Goal: Navigation & Orientation: Find specific page/section

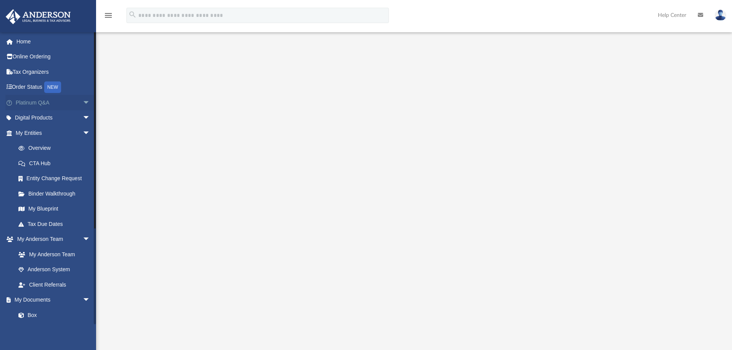
click at [83, 102] on span "arrow_drop_down" at bounding box center [90, 103] width 15 height 16
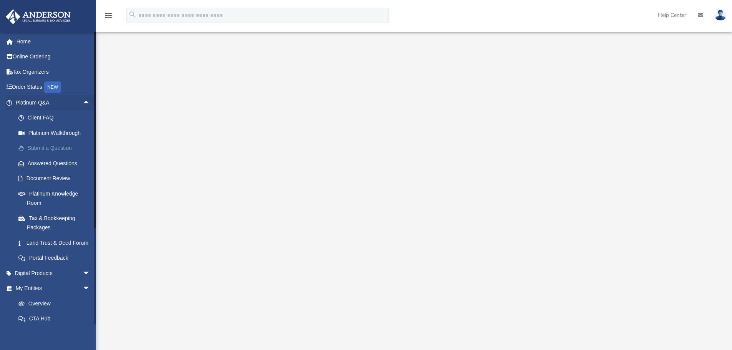
click at [57, 147] on link "Submit a Question" at bounding box center [56, 148] width 91 height 15
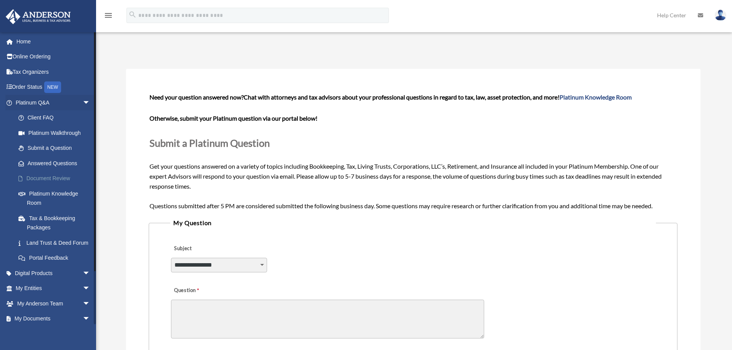
click at [35, 176] on link "Document Review" at bounding box center [56, 178] width 91 height 15
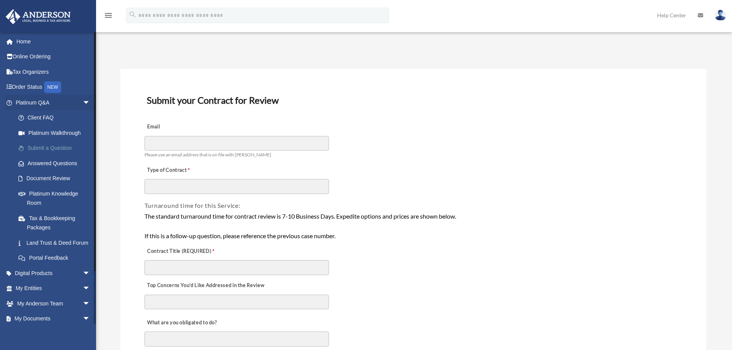
click at [38, 146] on link "Submit a Question" at bounding box center [56, 148] width 91 height 15
click at [43, 164] on link "Answered Questions" at bounding box center [56, 163] width 91 height 15
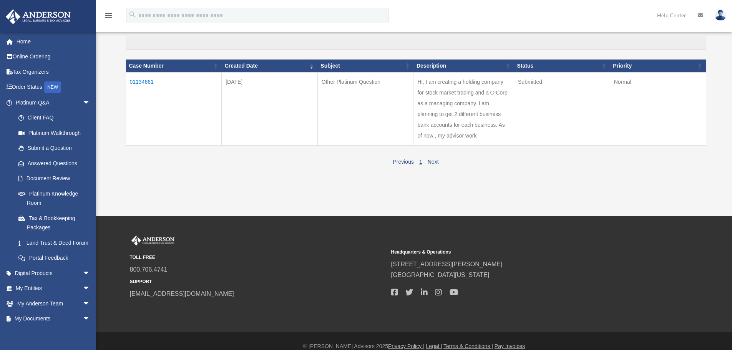
scroll to position [77, 0]
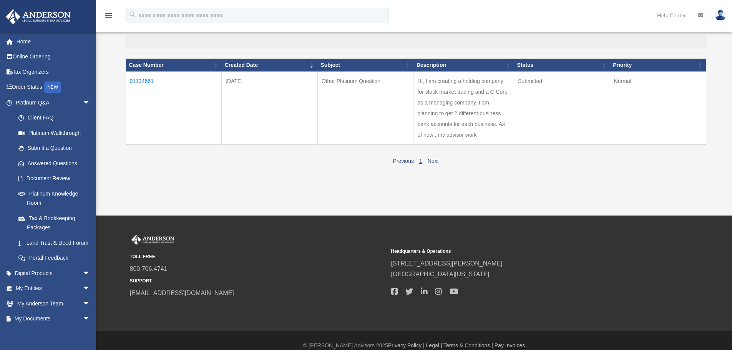
click at [146, 81] on td "01134661" at bounding box center [174, 107] width 96 height 73
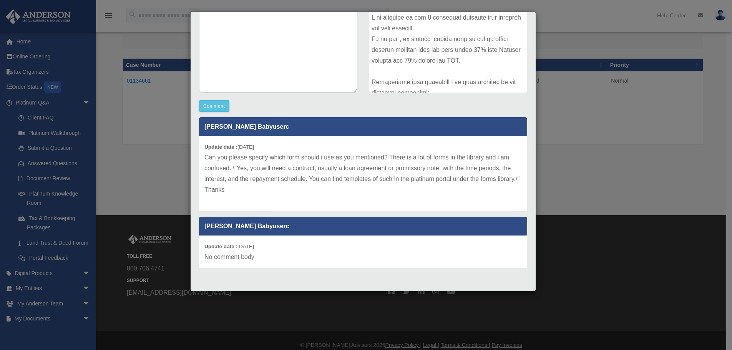
scroll to position [0, 0]
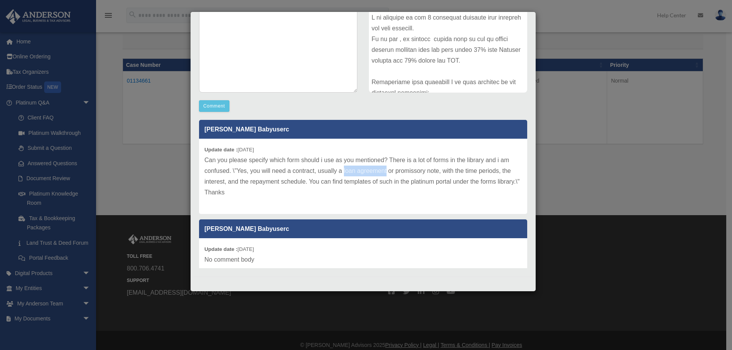
drag, startPoint x: 343, startPoint y: 169, endPoint x: 387, endPoint y: 170, distance: 43.4
click at [387, 170] on p "Can you please specify which form should i use as you mentioned? There is a lot…" at bounding box center [362, 176] width 317 height 43
click at [375, 197] on p "Can you please specify which form should i use as you mentioned? There is a lot…" at bounding box center [362, 176] width 317 height 43
drag, startPoint x: 343, startPoint y: 168, endPoint x: 387, endPoint y: 169, distance: 43.8
click at [387, 169] on p "Can you please specify which form should i use as you mentioned? There is a lot…" at bounding box center [362, 176] width 317 height 43
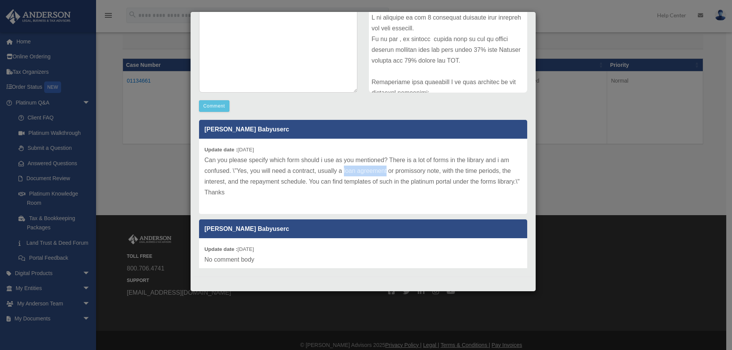
copy p "loan agreement"
click at [168, 155] on div "Case Detail × Other Platinum Question Case Number 01134661 Created Date October…" at bounding box center [366, 175] width 732 height 350
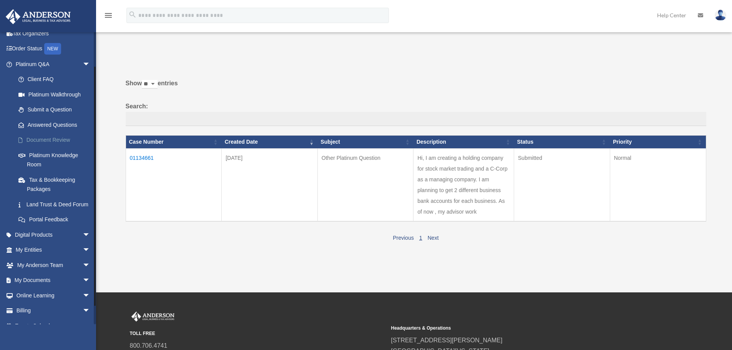
scroll to position [59, 0]
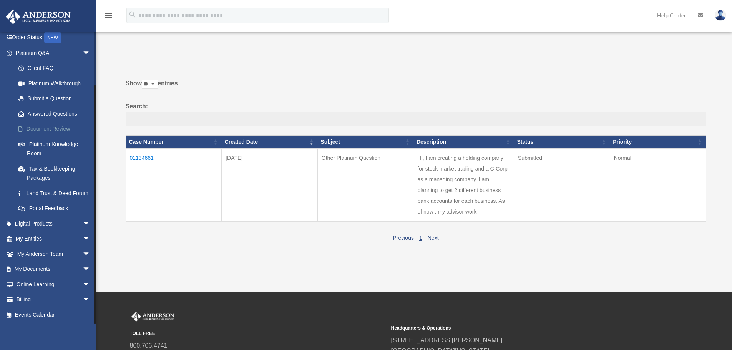
click at [56, 121] on link "Document Review" at bounding box center [56, 128] width 91 height 15
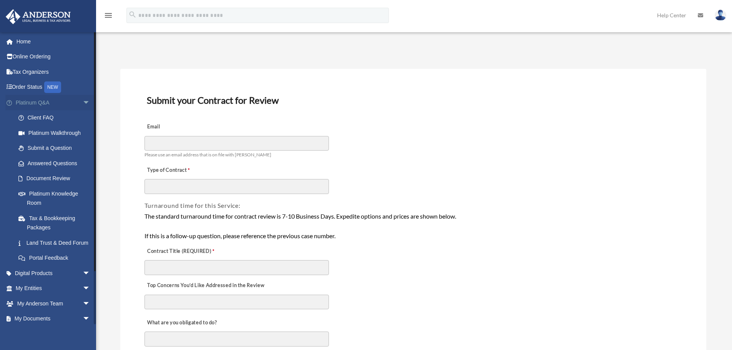
click at [83, 102] on span "arrow_drop_down" at bounding box center [90, 103] width 15 height 16
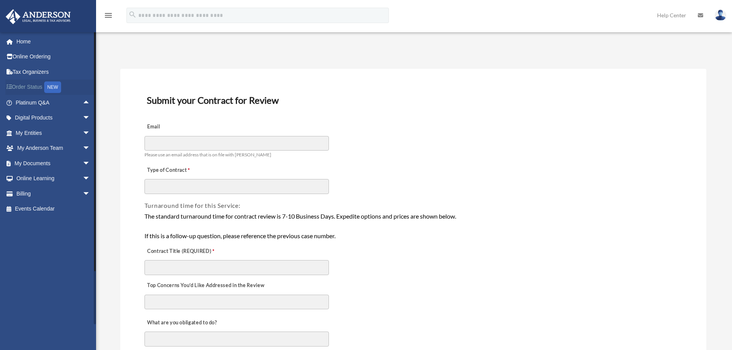
click at [32, 86] on link "Order Status NEW" at bounding box center [53, 88] width 96 height 16
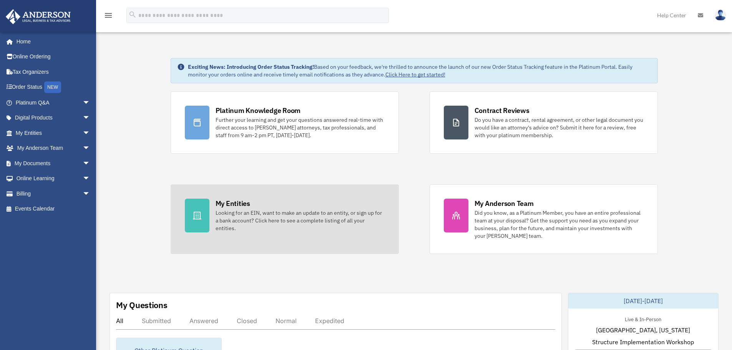
click at [225, 199] on div "My Entities" at bounding box center [232, 204] width 35 height 10
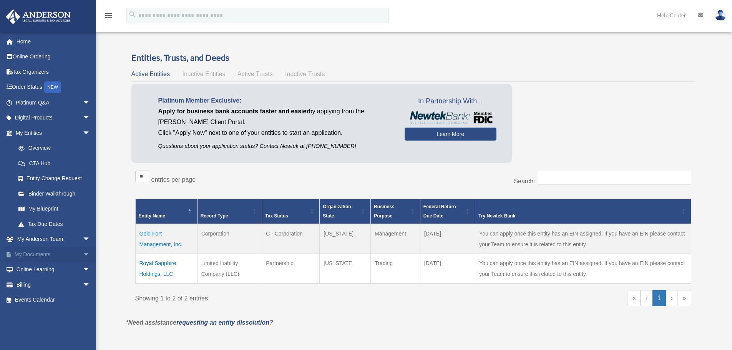
click at [83, 254] on span "arrow_drop_down" at bounding box center [90, 255] width 15 height 16
click at [47, 269] on link "Box" at bounding box center [56, 269] width 91 height 15
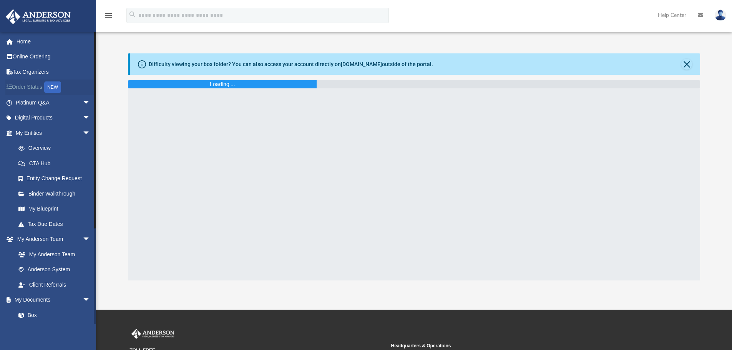
click at [27, 92] on link "Order Status NEW" at bounding box center [53, 88] width 96 height 16
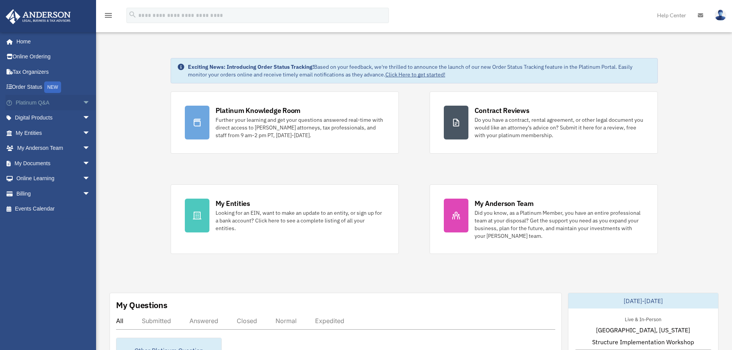
click at [83, 102] on span "arrow_drop_down" at bounding box center [90, 103] width 15 height 16
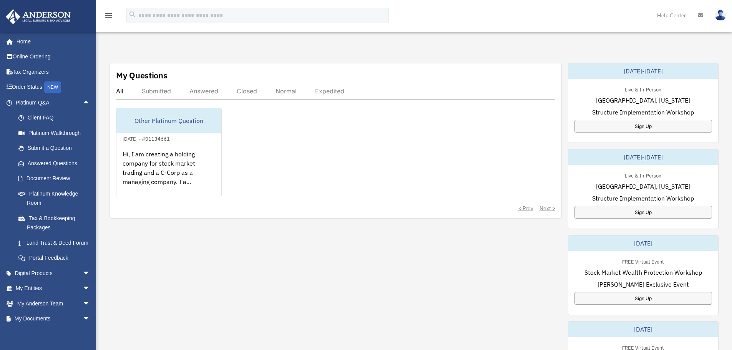
scroll to position [230, 0]
click at [83, 101] on span "arrow_drop_up" at bounding box center [90, 103] width 15 height 16
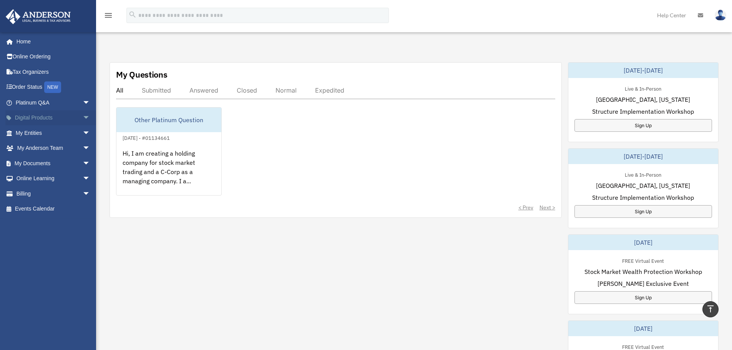
click at [83, 115] on span "arrow_drop_down" at bounding box center [90, 118] width 15 height 16
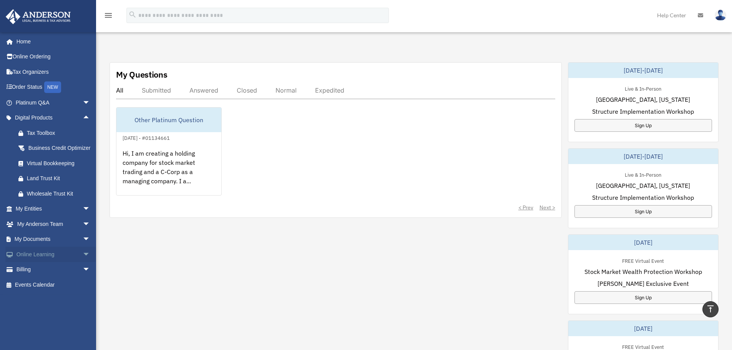
click at [83, 262] on span "arrow_drop_down" at bounding box center [90, 255] width 15 height 16
click at [56, 292] on link "Video Training" at bounding box center [56, 284] width 91 height 15
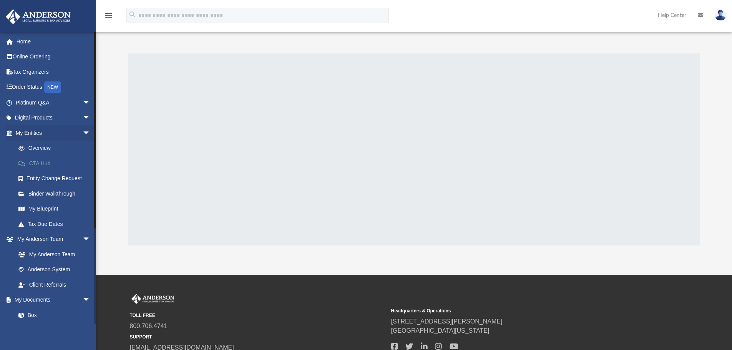
click at [55, 163] on link "CTA Hub" at bounding box center [56, 163] width 91 height 15
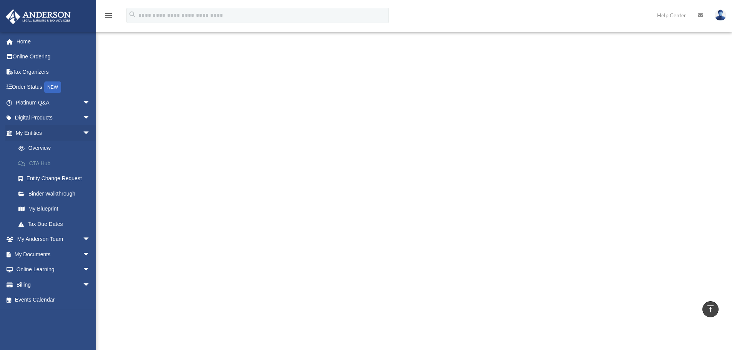
scroll to position [115, 0]
click at [83, 118] on span "arrow_drop_down" at bounding box center [90, 118] width 15 height 16
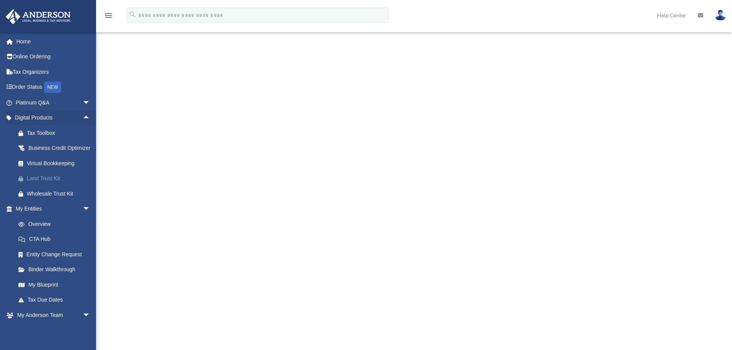
click at [51, 183] on div "Land Trust Kit" at bounding box center [59, 179] width 65 height 10
click at [83, 216] on span "arrow_drop_down" at bounding box center [90, 209] width 15 height 16
click at [83, 260] on span "arrow_drop_down" at bounding box center [90, 255] width 15 height 16
click at [66, 292] on link "Video Training" at bounding box center [56, 284] width 91 height 15
